Goal: Task Accomplishment & Management: Manage account settings

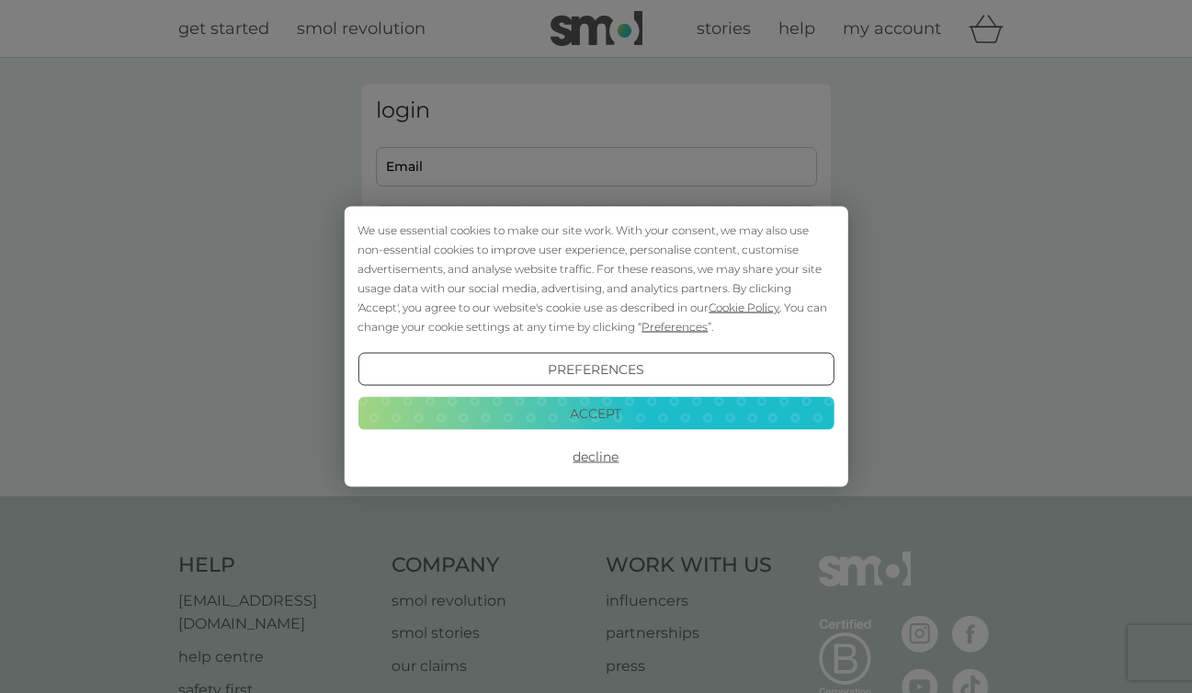
type input "[EMAIL_ADDRESS][DOMAIN_NAME]"
click at [596, 456] on button "Decline" at bounding box center [595, 456] width 476 height 33
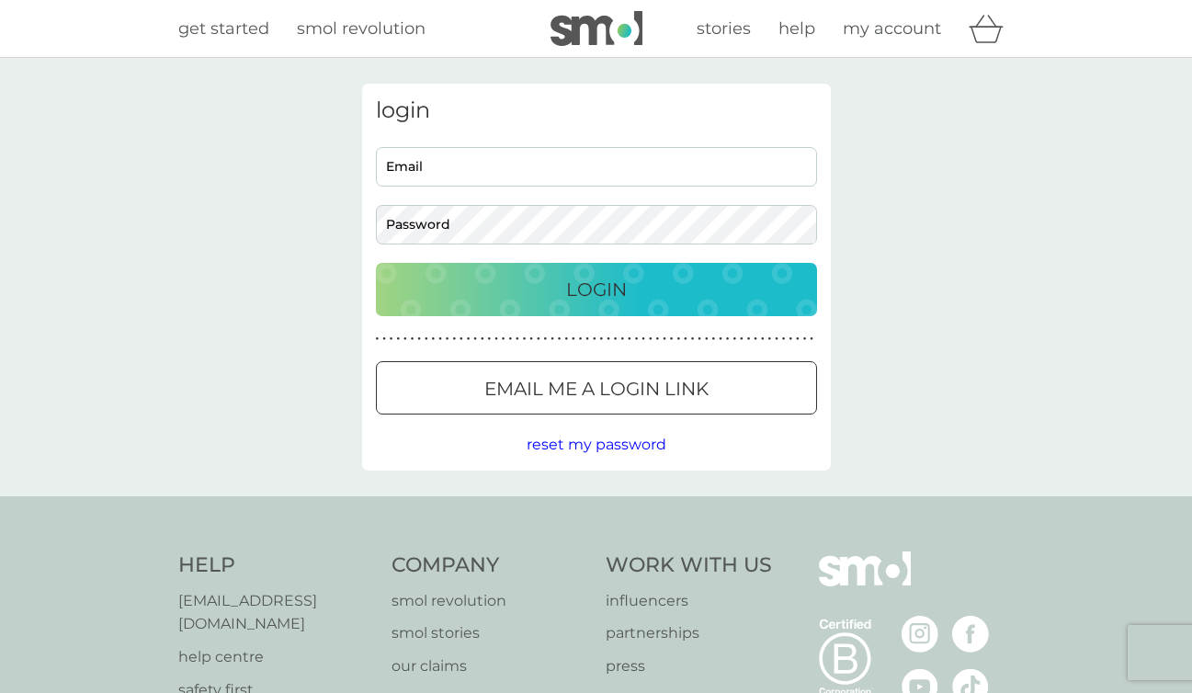
type input "[EMAIL_ADDRESS][DOMAIN_NAME]"
click at [571, 293] on p "Login" at bounding box center [596, 289] width 61 height 29
